Goal: Transaction & Acquisition: Purchase product/service

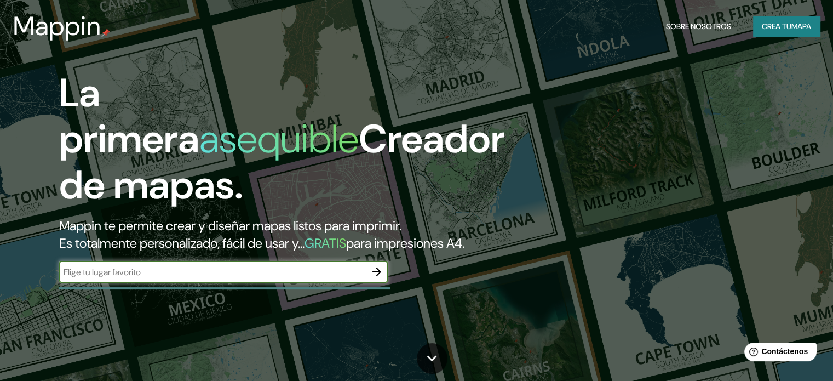
click at [151, 278] on input "text" at bounding box center [212, 272] width 307 height 13
type input "santander de quilichao cauca"
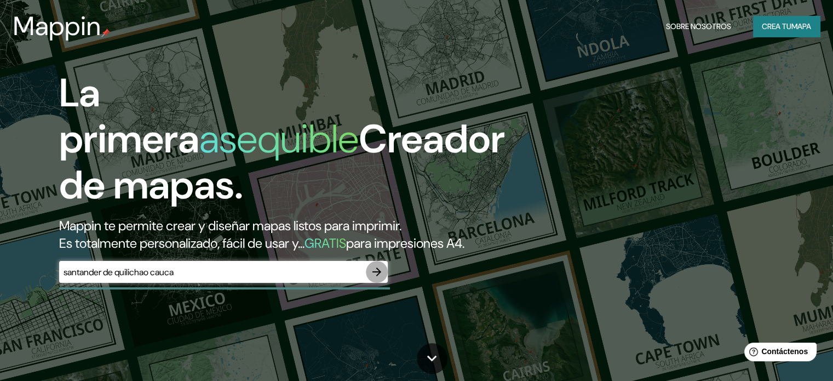
click at [375, 276] on icon "button" at bounding box center [377, 271] width 9 height 9
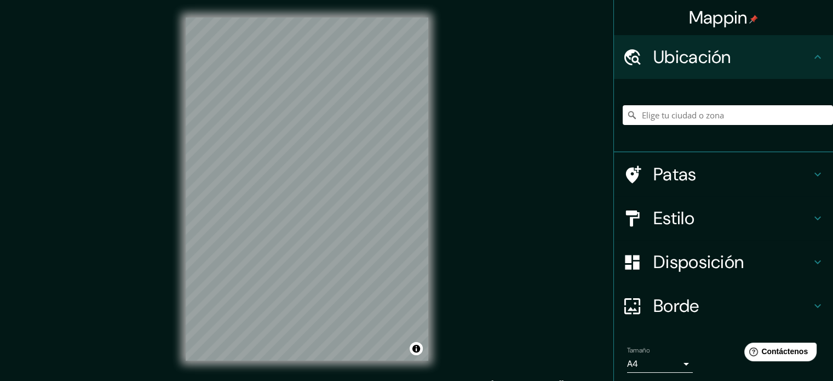
click at [558, 153] on div "Mappin Ubicación Patas Estilo Disposición Borde Elige un borde. Consejo : puede…" at bounding box center [416, 198] width 833 height 396
click at [147, 344] on div "Mappin Ubicación Patas Estilo Disposición Borde Elige un borde. Consejo : puede…" at bounding box center [416, 198] width 833 height 396
click at [743, 318] on div "Mappin Ubicación Patas Estilo Disposición Borde Elige un borde. Consejo : puede…" at bounding box center [416, 198] width 833 height 396
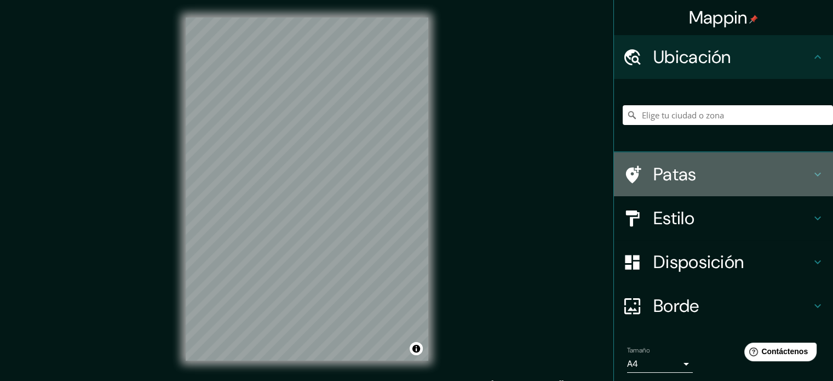
click at [815, 173] on icon at bounding box center [818, 175] width 7 height 4
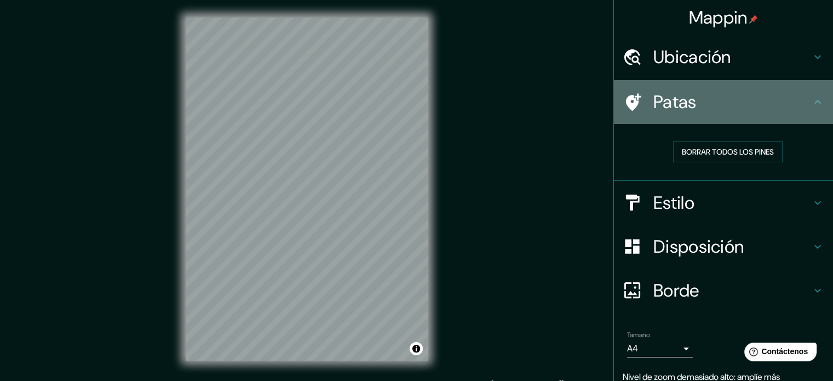
click at [809, 92] on div "Patas" at bounding box center [723, 102] width 219 height 44
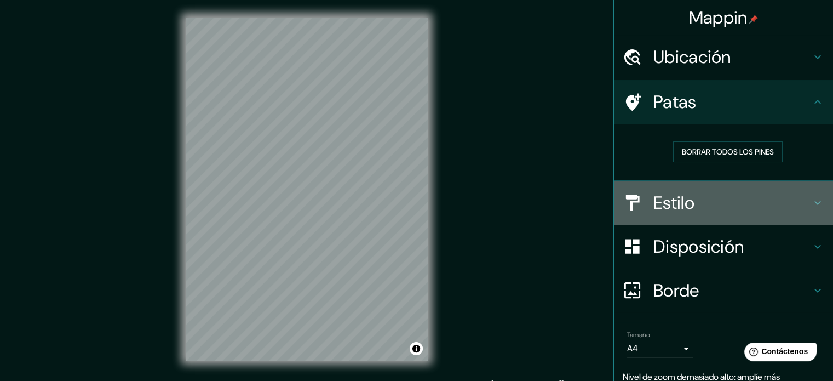
click at [811, 200] on icon at bounding box center [817, 202] width 13 height 13
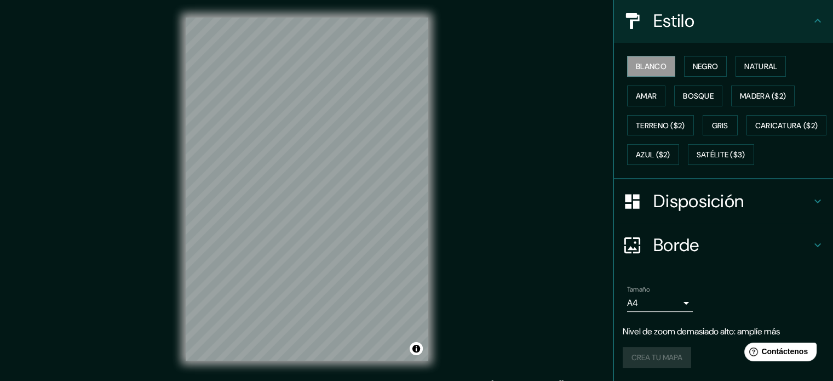
scroll to position [151, 0]
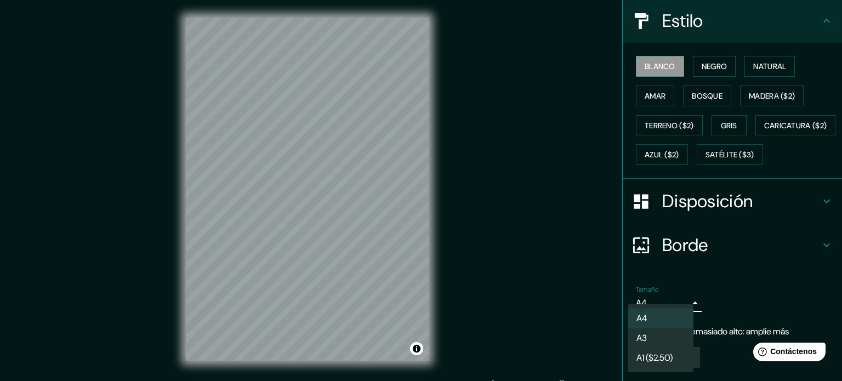
click at [677, 302] on body "Mappin Ubicación Patas Estilo Blanco Negro Natural [PERSON_NAME] ($2) Terreno (…" at bounding box center [421, 190] width 842 height 381
click at [733, 308] on div at bounding box center [421, 190] width 842 height 381
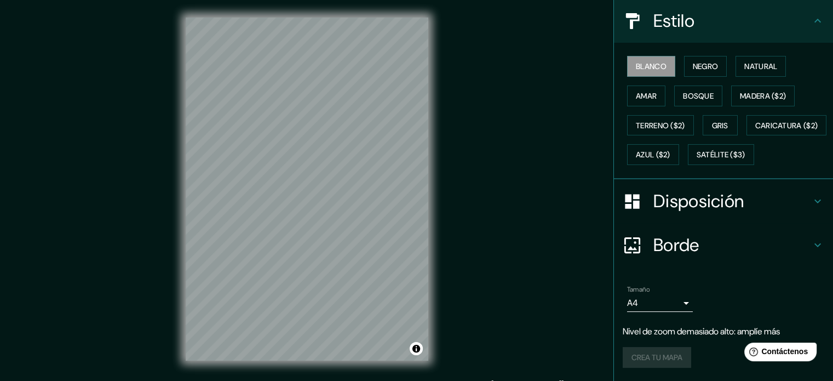
click at [717, 348] on div "Mappin Ubicación Patas Estilo Blanco Negro Natural [PERSON_NAME] ($2) Terreno (…" at bounding box center [416, 198] width 833 height 396
click at [192, 380] on html "Mappin Ubicación Patas Estilo Blanco Negro Natural [PERSON_NAME] ($2) Terreno (…" at bounding box center [416, 190] width 833 height 381
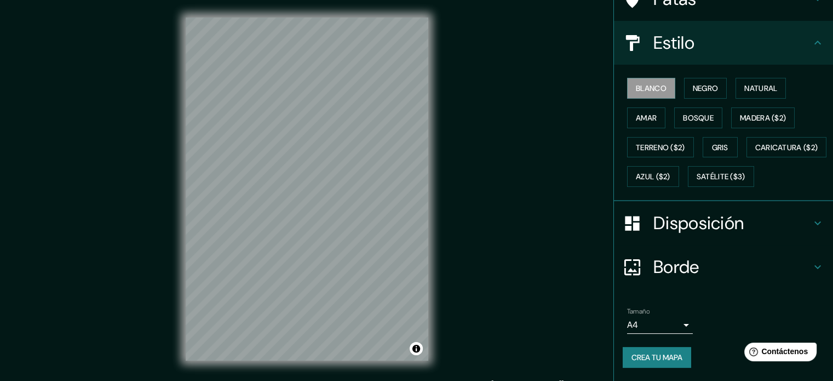
click at [329, 380] on html "Mappin Ubicación Patas Estilo Blanco Negro Natural [PERSON_NAME] ($2) Terreno (…" at bounding box center [416, 190] width 833 height 381
click at [458, 380] on html "Mappin Ubicación Patas Estilo Blanco Negro Natural [PERSON_NAME] ($2) Terreno (…" at bounding box center [416, 190] width 833 height 381
click at [0, 380] on html "Mappin Ubicación Patas Estilo Blanco Negro Natural [PERSON_NAME] ($2) Terreno (…" at bounding box center [416, 190] width 833 height 381
click at [756, 83] on font "Natural" at bounding box center [761, 88] width 33 height 10
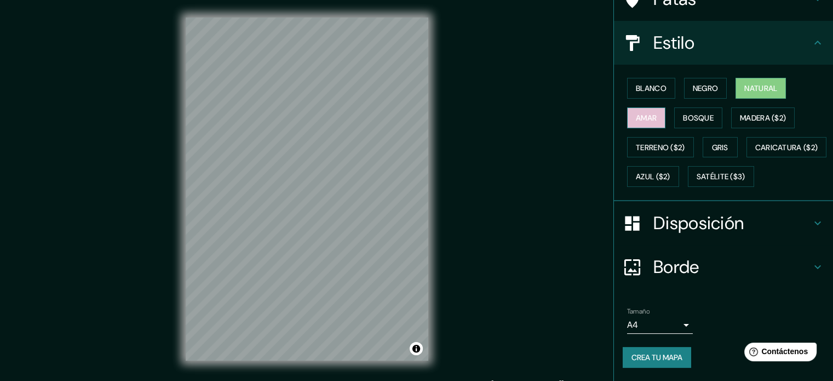
click at [653, 107] on button "Amar" at bounding box center [646, 117] width 38 height 21
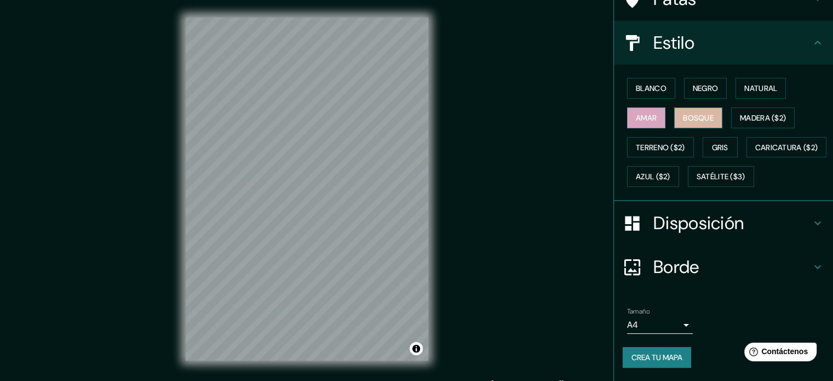
click at [689, 111] on font "Bosque" at bounding box center [698, 118] width 31 height 14
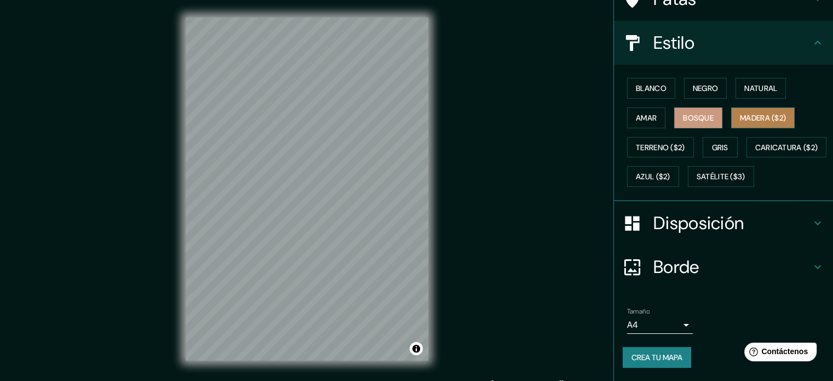
click at [744, 113] on font "Madera ($2)" at bounding box center [763, 118] width 46 height 10
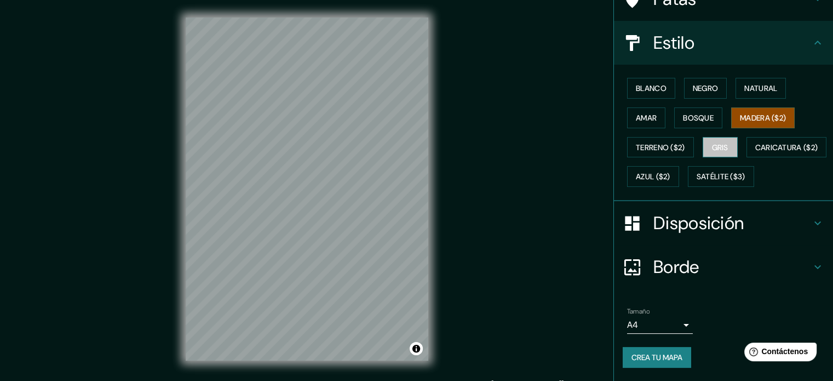
click at [714, 142] on font "Gris" at bounding box center [720, 147] width 16 height 10
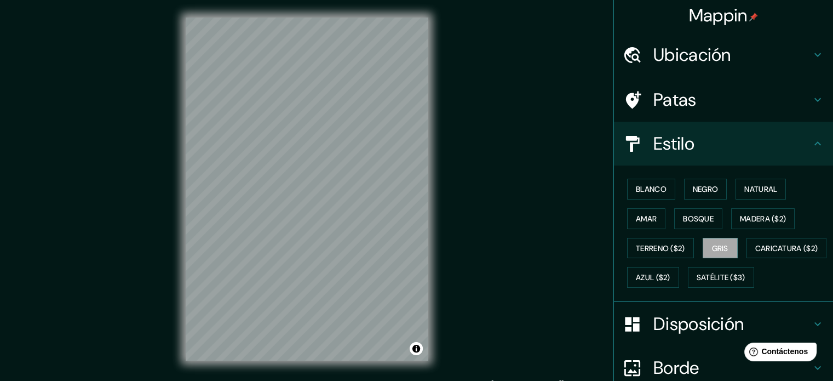
scroll to position [0, 0]
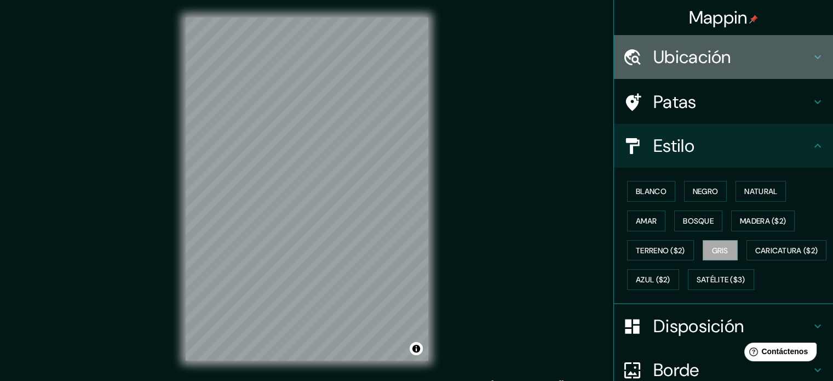
click at [811, 59] on icon at bounding box center [817, 56] width 13 height 13
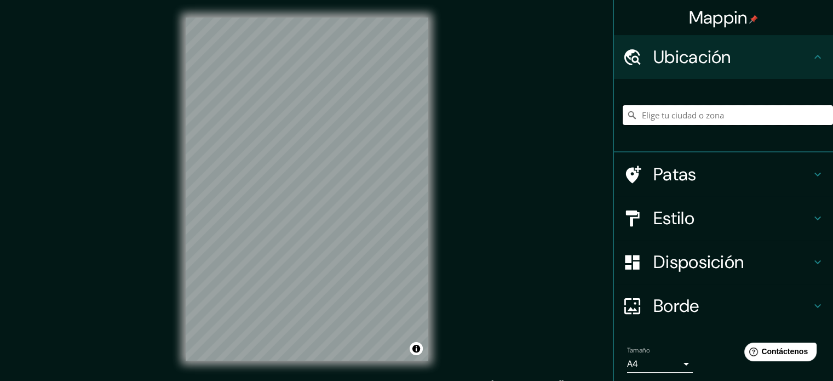
click at [736, 116] on input "Elige tu ciudad o zona" at bounding box center [728, 115] width 210 height 20
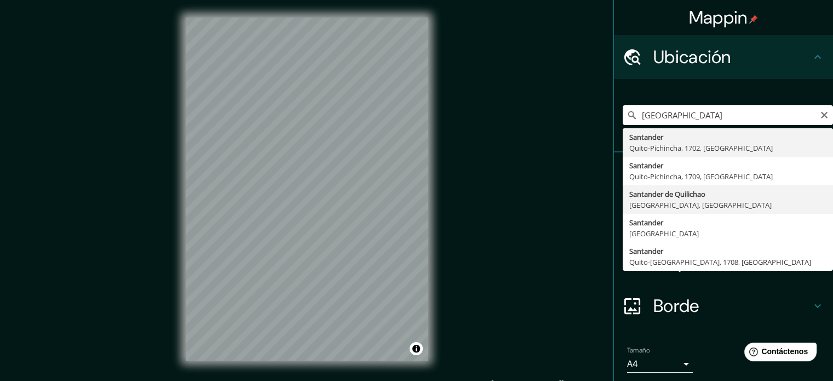
type input "Santander de Quilichao, [GEOGRAPHIC_DATA], [GEOGRAPHIC_DATA]"
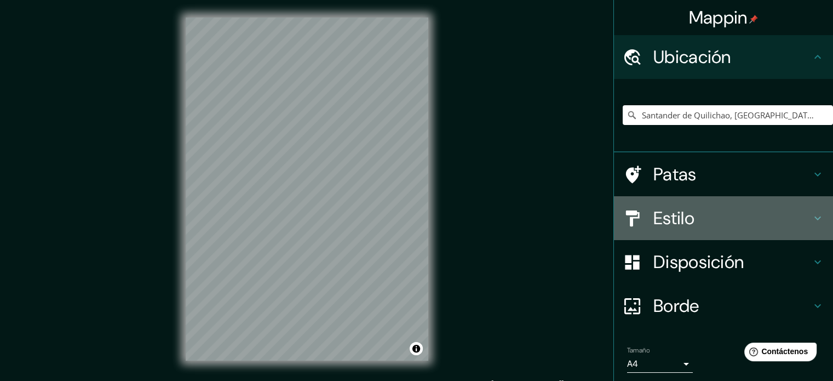
click at [811, 222] on icon at bounding box center [817, 217] width 13 height 13
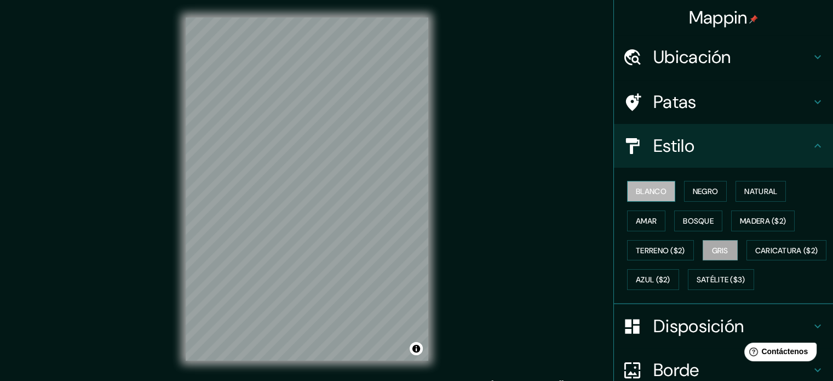
click at [655, 197] on font "Blanco" at bounding box center [651, 191] width 31 height 14
click at [714, 253] on font "Gris" at bounding box center [720, 250] width 16 height 10
click at [703, 187] on font "Negro" at bounding box center [706, 191] width 26 height 10
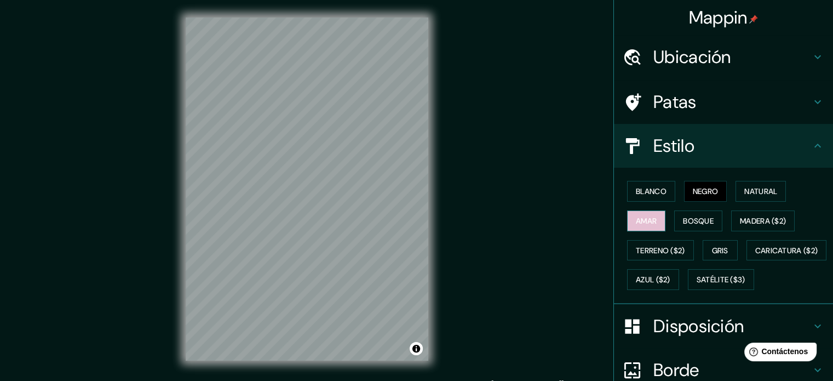
click at [642, 223] on font "Amar" at bounding box center [646, 221] width 21 height 10
click at [750, 193] on font "Natural" at bounding box center [761, 191] width 33 height 10
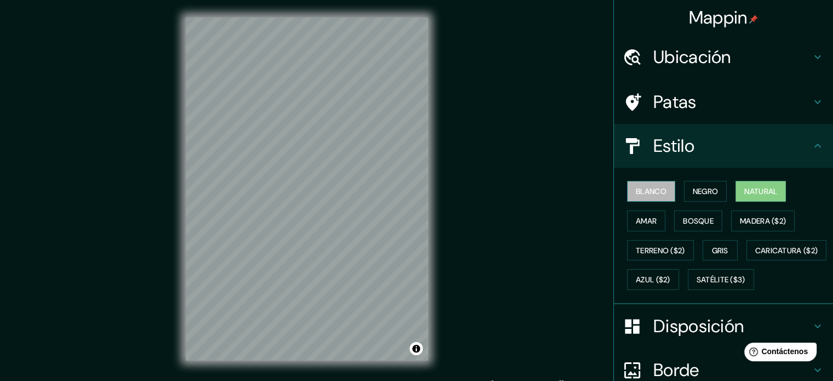
click at [647, 190] on font "Blanco" at bounding box center [651, 191] width 31 height 10
click at [754, 190] on font "Natural" at bounding box center [761, 191] width 33 height 10
click at [654, 188] on font "Blanco" at bounding box center [651, 191] width 31 height 10
click at [703, 216] on font "Bosque" at bounding box center [698, 221] width 31 height 10
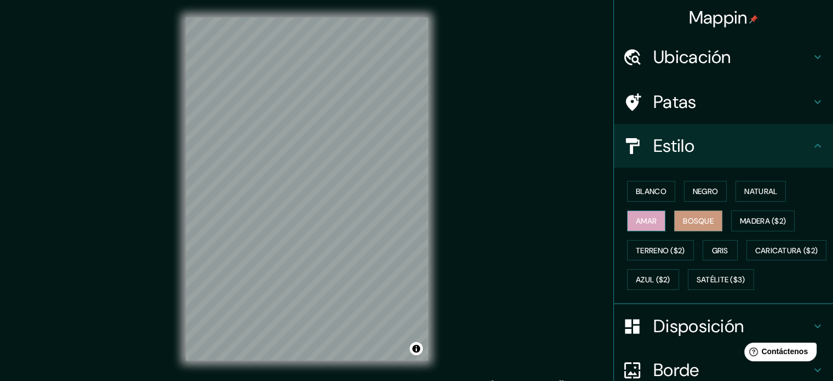
click at [644, 214] on font "Amar" at bounding box center [646, 221] width 21 height 14
click at [718, 247] on font "Gris" at bounding box center [720, 250] width 16 height 10
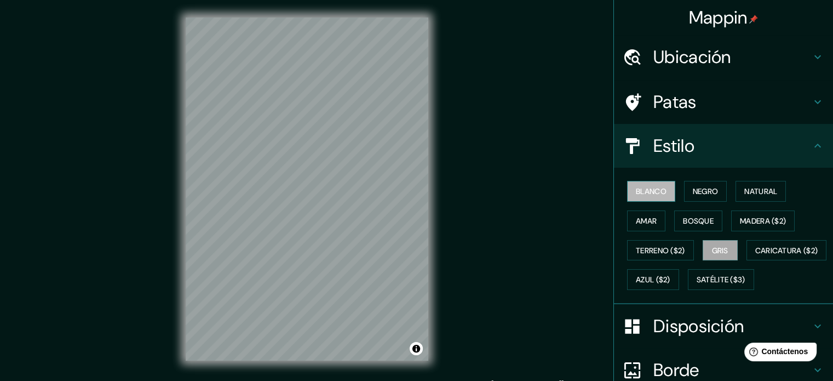
click at [647, 190] on font "Blanco" at bounding box center [651, 191] width 31 height 10
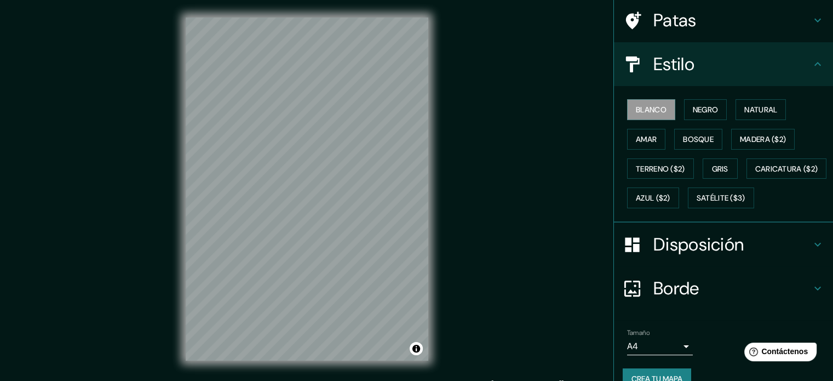
scroll to position [83, 0]
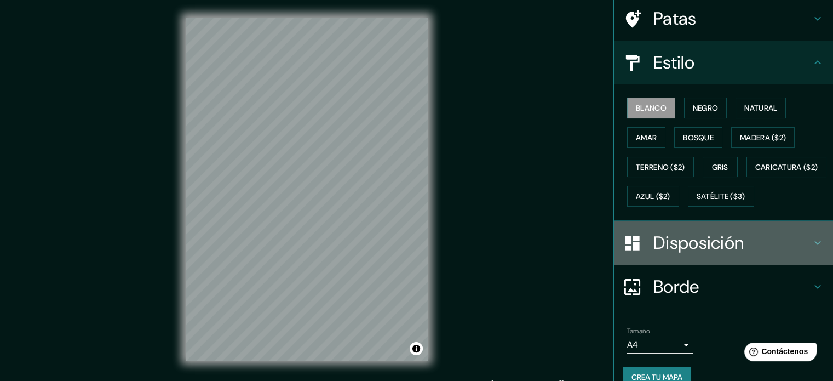
click at [811, 249] on icon at bounding box center [817, 242] width 13 height 13
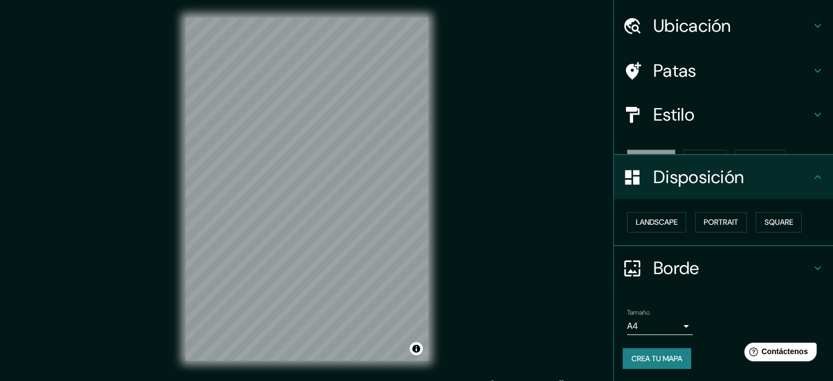
scroll to position [13, 0]
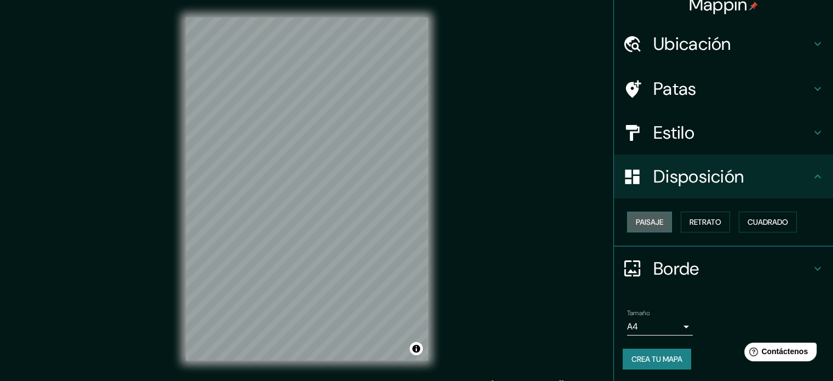
click at [650, 219] on font "Paisaje" at bounding box center [649, 222] width 27 height 10
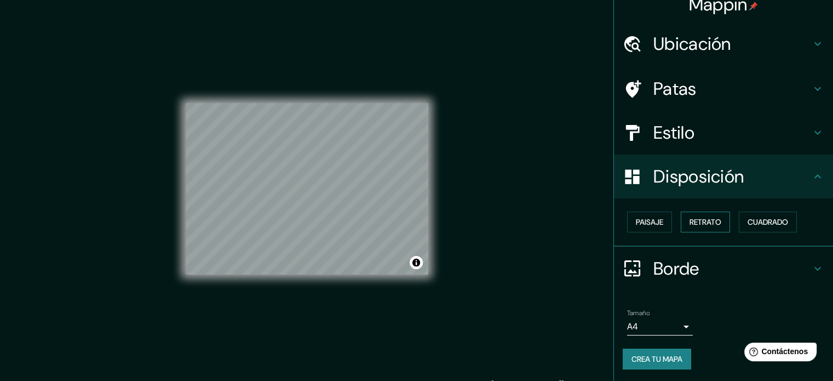
click at [701, 218] on font "Retrato" at bounding box center [706, 222] width 32 height 10
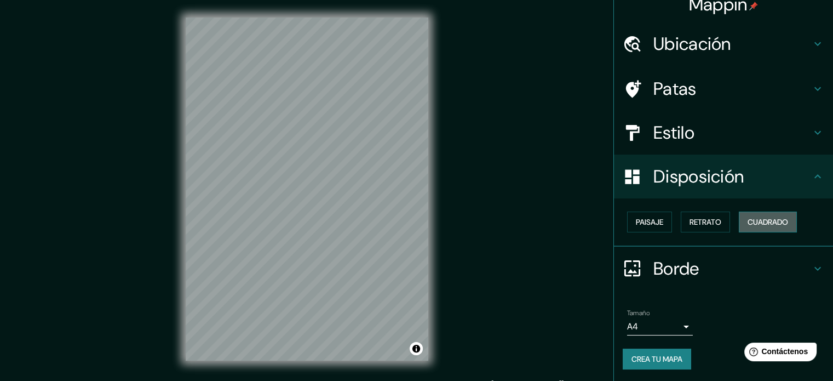
click at [757, 220] on font "Cuadrado" at bounding box center [768, 222] width 41 height 10
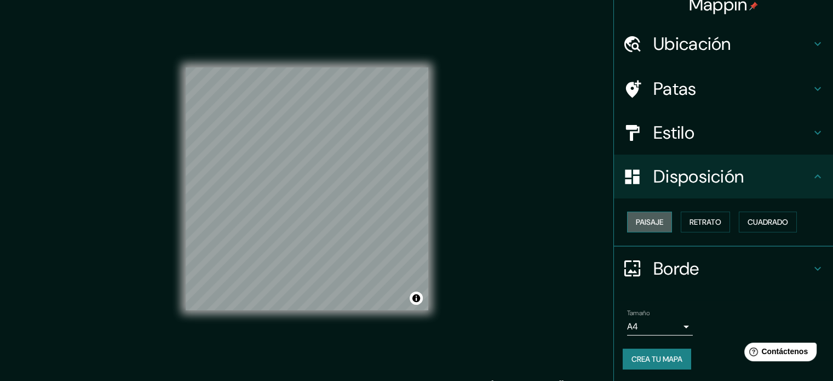
click at [649, 221] on font "Paisaje" at bounding box center [649, 222] width 27 height 10
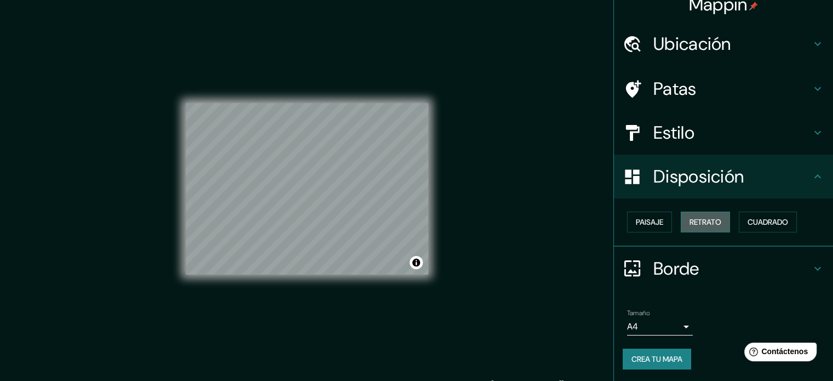
click at [699, 221] on font "Retrato" at bounding box center [706, 222] width 32 height 10
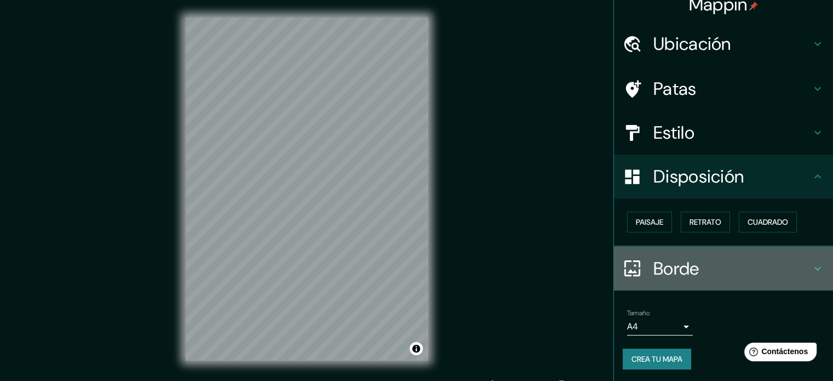
click at [811, 265] on icon at bounding box center [817, 268] width 13 height 13
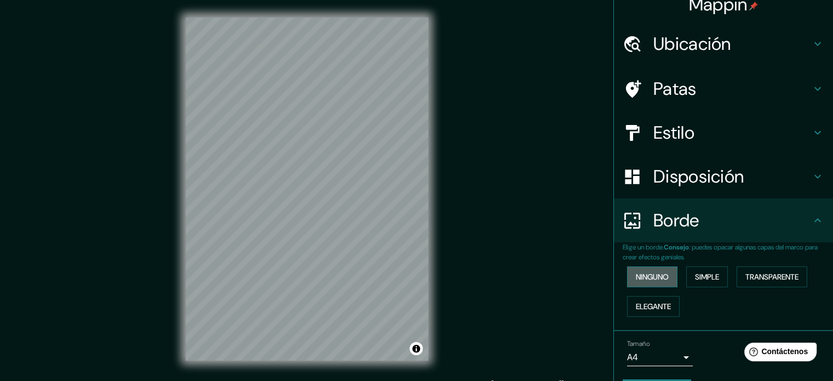
click at [642, 273] on font "Ninguno" at bounding box center [652, 277] width 33 height 10
click at [709, 280] on font "Simple" at bounding box center [707, 277] width 24 height 10
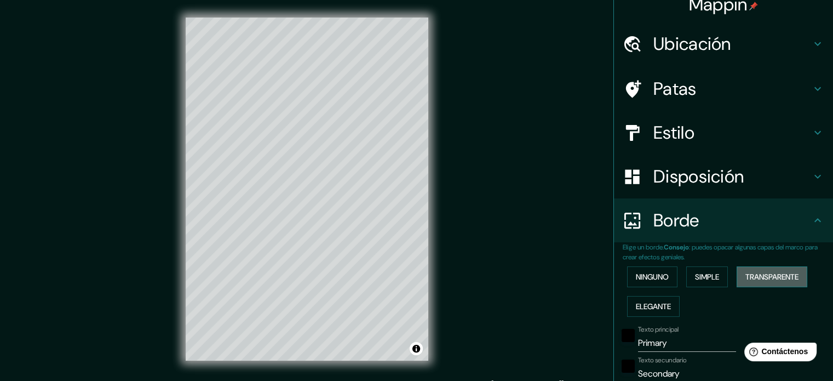
click at [755, 278] on font "Transparente" at bounding box center [772, 277] width 53 height 10
click at [656, 306] on font "Elegante" at bounding box center [653, 306] width 35 height 10
click at [649, 276] on font "Ninguno" at bounding box center [652, 277] width 33 height 10
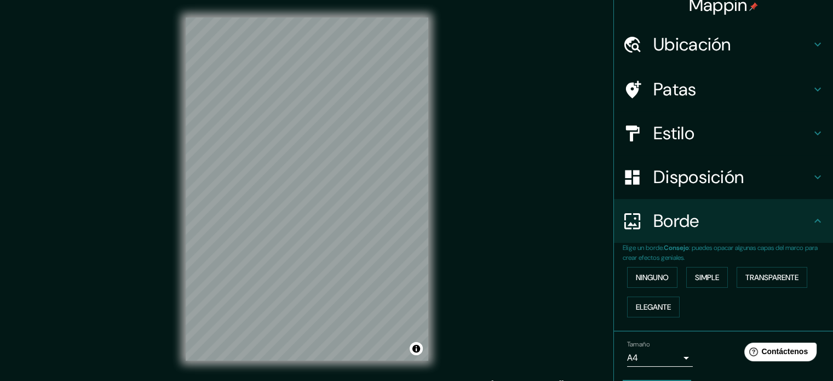
scroll to position [44, 0]
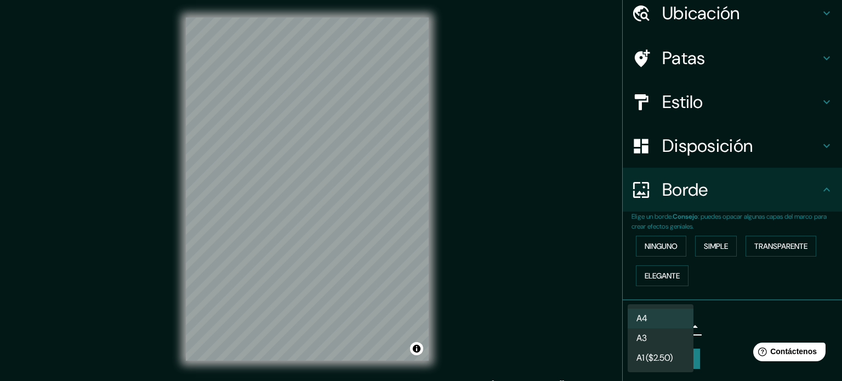
click at [678, 327] on body "Mappin Ubicación Santander de Quilichao, [GEOGRAPHIC_DATA], [GEOGRAPHIC_DATA] P…" at bounding box center [421, 190] width 842 height 381
click at [650, 341] on li "A3" at bounding box center [660, 339] width 66 height 20
click at [677, 324] on body "Mappin Ubicación Santander de Quilichao, [GEOGRAPHIC_DATA], [GEOGRAPHIC_DATA] P…" at bounding box center [421, 190] width 842 height 381
click at [662, 317] on li "A4" at bounding box center [660, 318] width 66 height 20
type input "single"
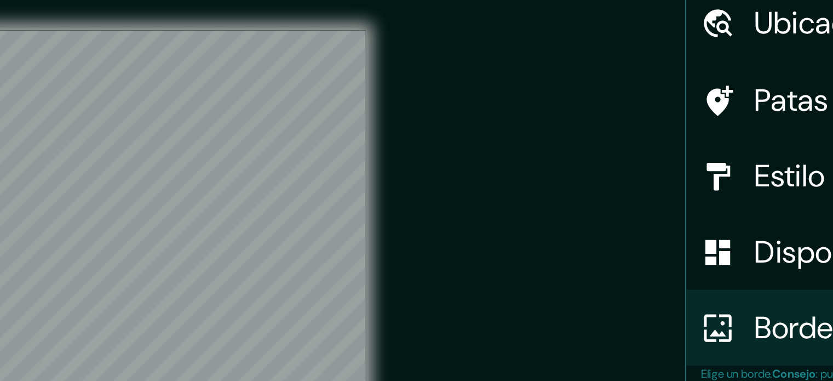
drag, startPoint x: 477, startPoint y: 163, endPoint x: 521, endPoint y: 151, distance: 45.5
click at [521, 151] on div "Mappin Ubicación Santander de Quilichao, [GEOGRAPHIC_DATA], [GEOGRAPHIC_DATA] P…" at bounding box center [416, 198] width 833 height 396
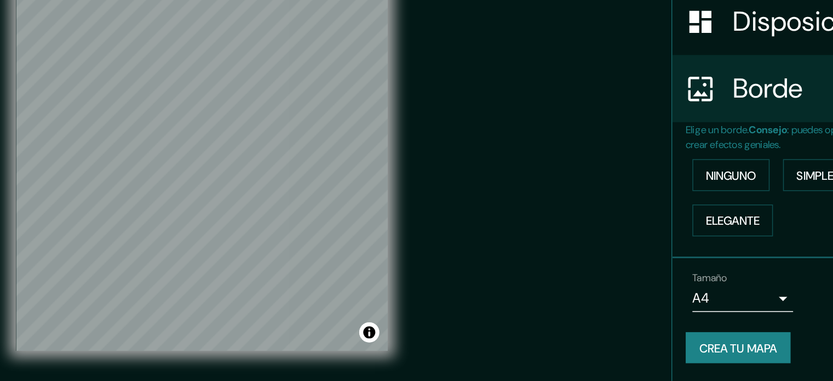
scroll to position [14, 0]
